Goal: Task Accomplishment & Management: Use online tool/utility

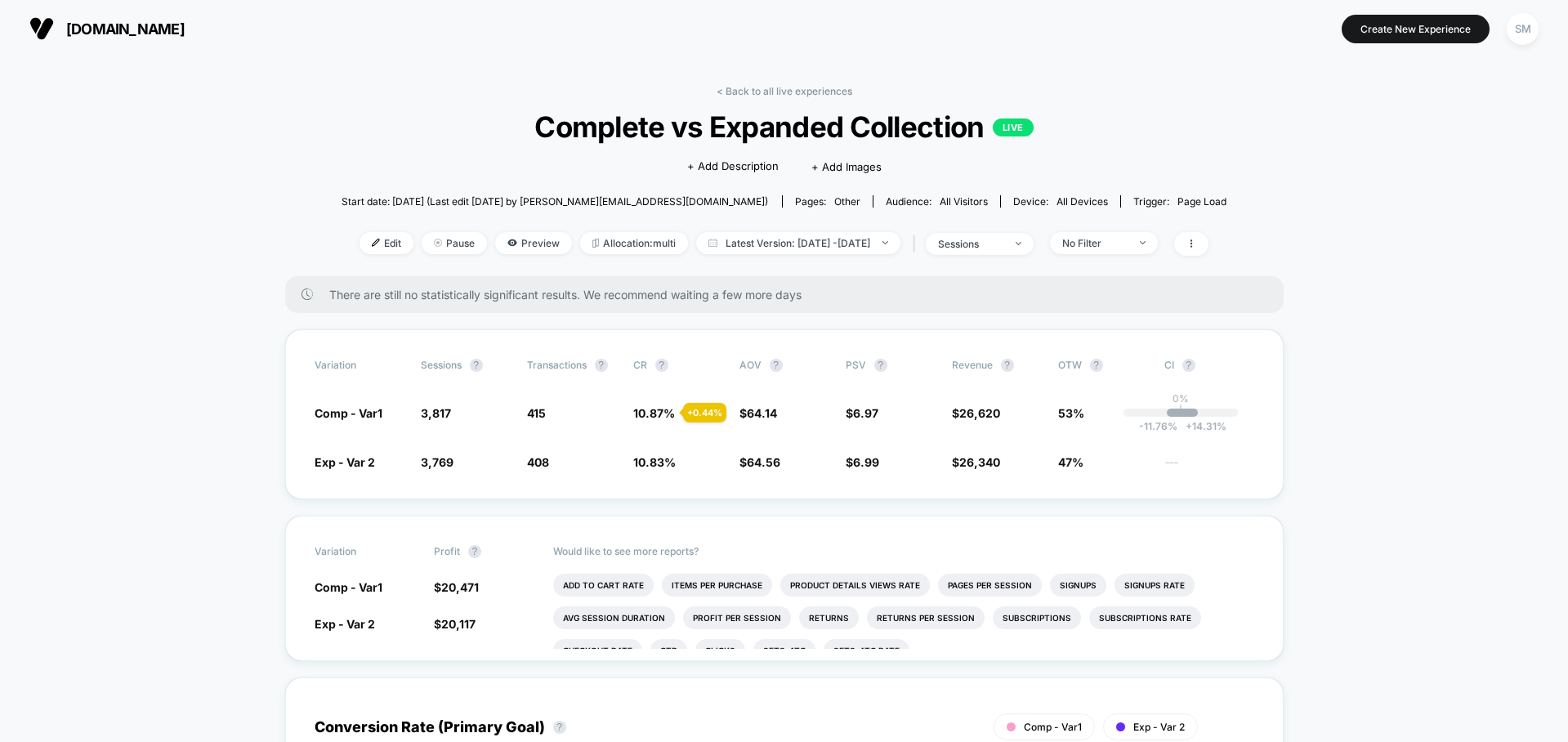
click at [372, 242] on img at bounding box center [376, 242] width 9 height 9
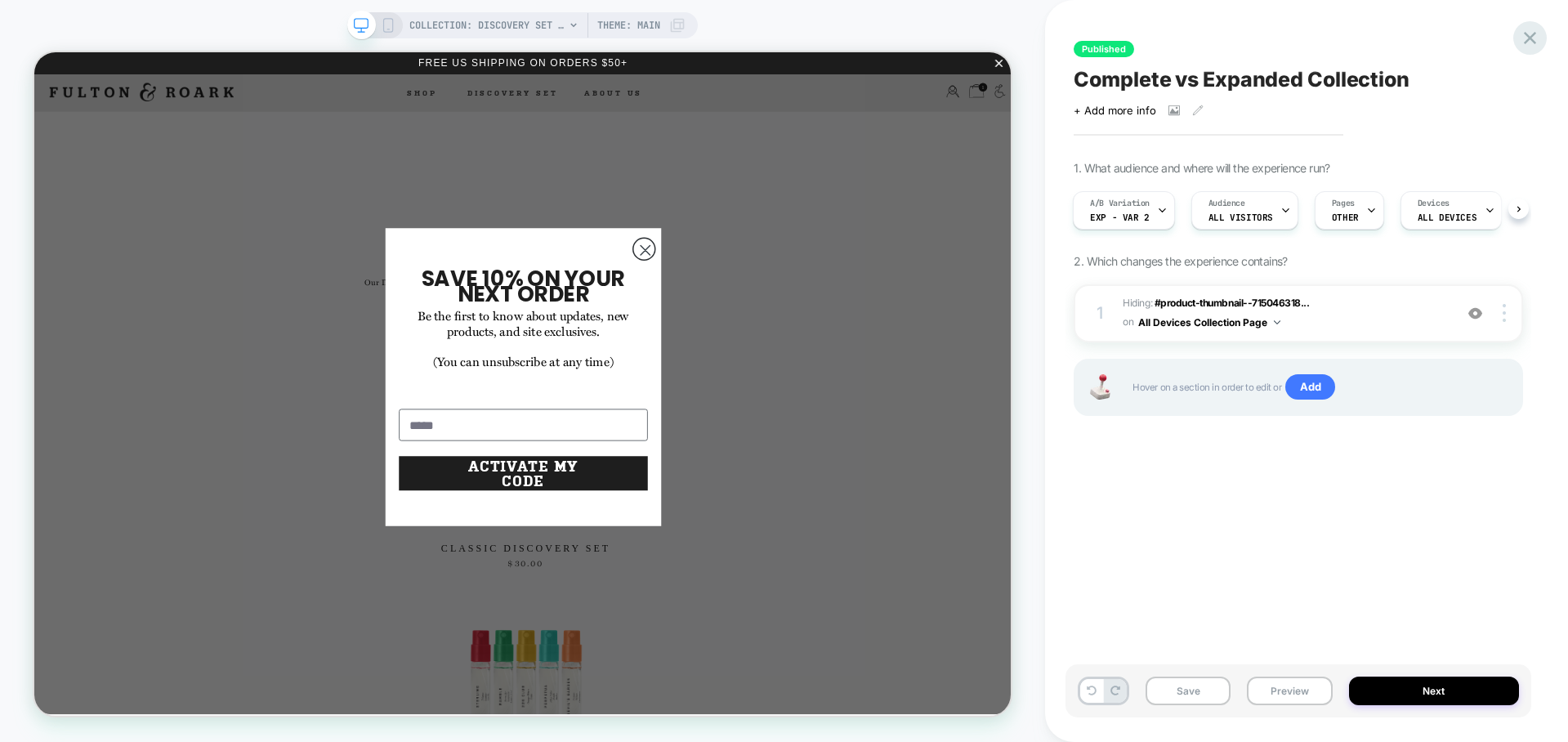
click at [1534, 31] on icon at bounding box center [1529, 37] width 22 height 22
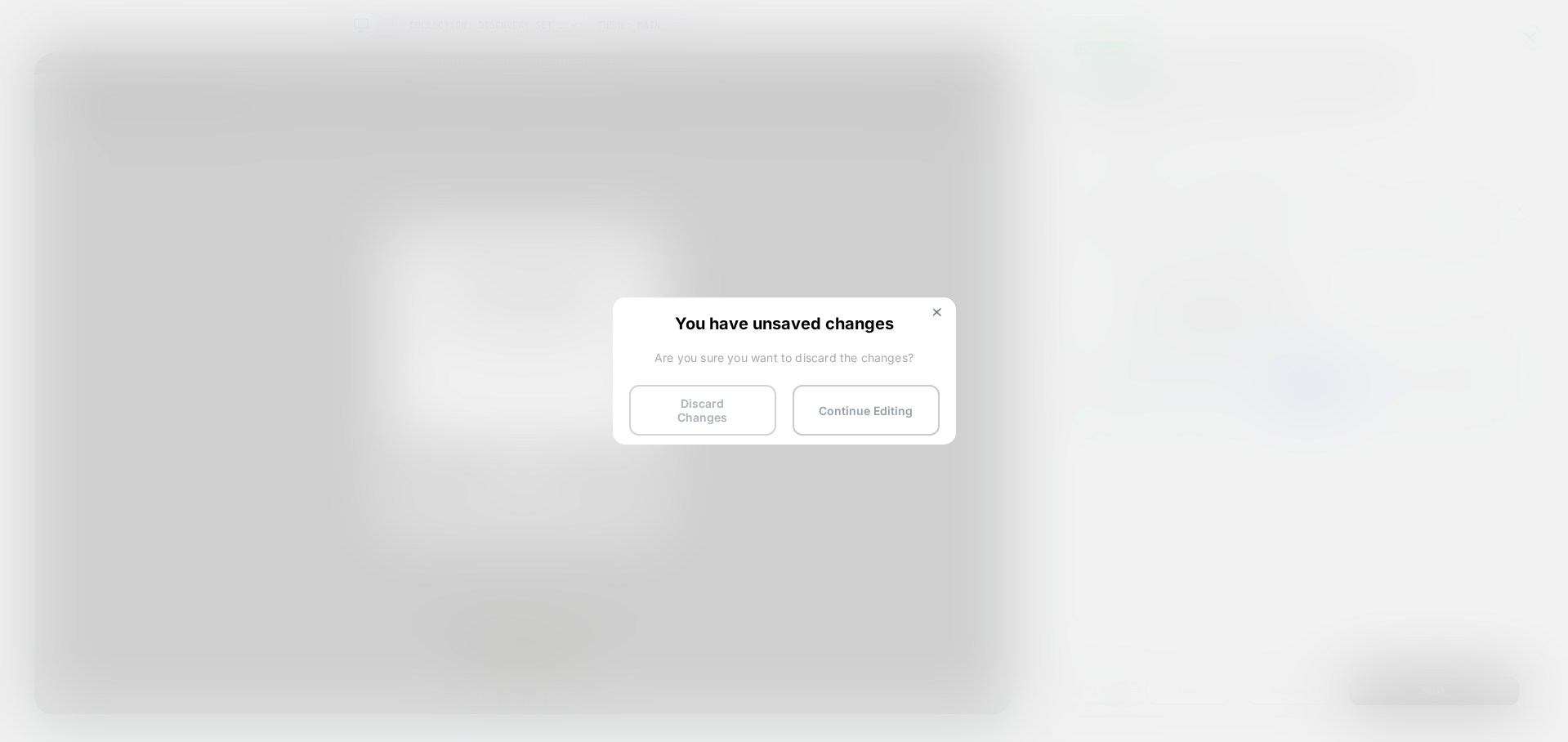
click at [747, 411] on button "Discard Changes" at bounding box center [702, 409] width 147 height 50
